Goal: Find contact information: Find contact information

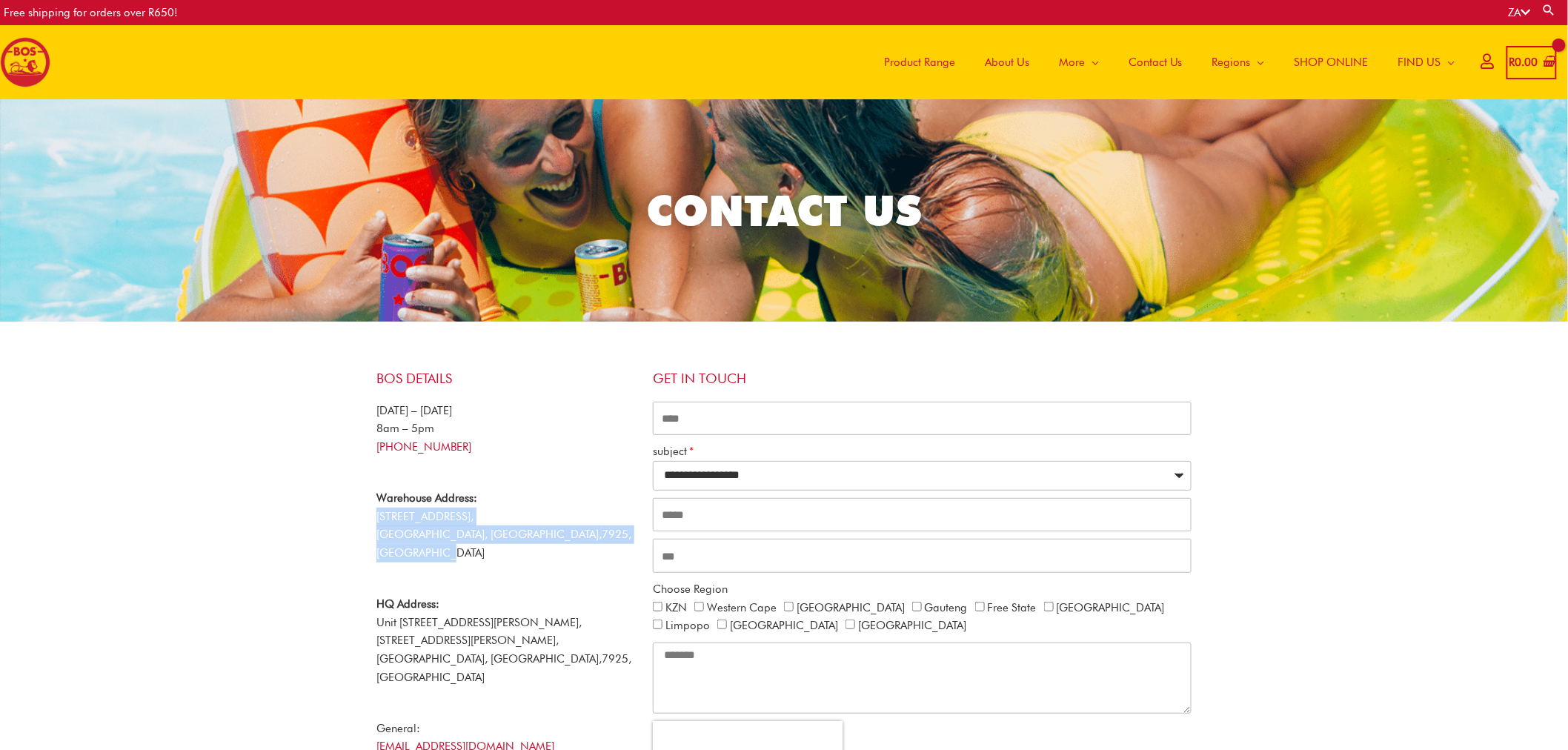
drag, startPoint x: 0, startPoint y: 0, endPoint x: 606, endPoint y: 526, distance: 802.4
click at [606, 526] on div "BOS Details [DATE] – [DATE] 8am – 5pm [PHONE_NUMBER] Warehouse Address: [STREET…" at bounding box center [508, 592] width 277 height 458
copy p "[STREET_ADDRESS]"
click at [1365, 64] on link "SHOP ONLINE" at bounding box center [1332, 62] width 104 height 74
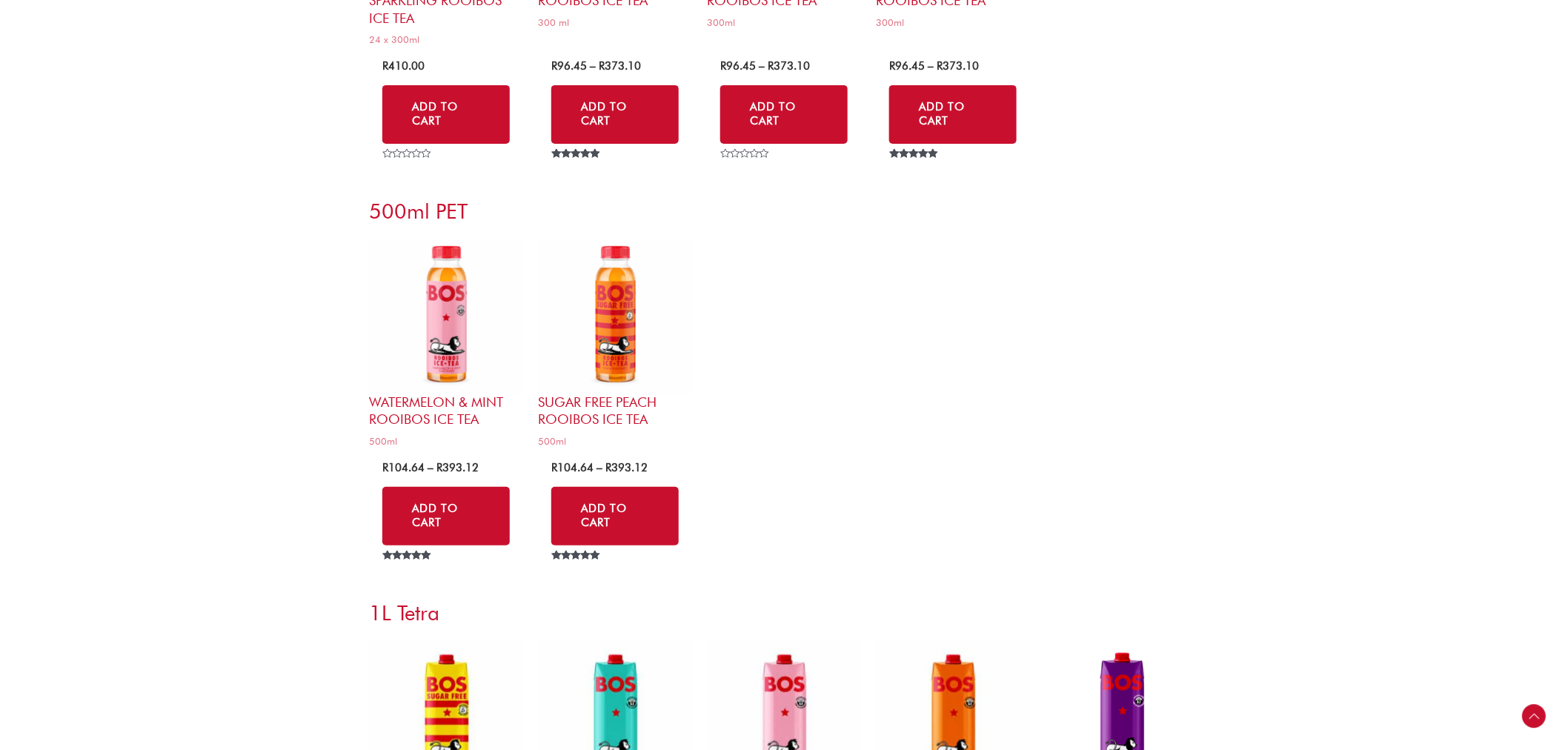
scroll to position [4857, 0]
